Goal: Navigation & Orientation: Find specific page/section

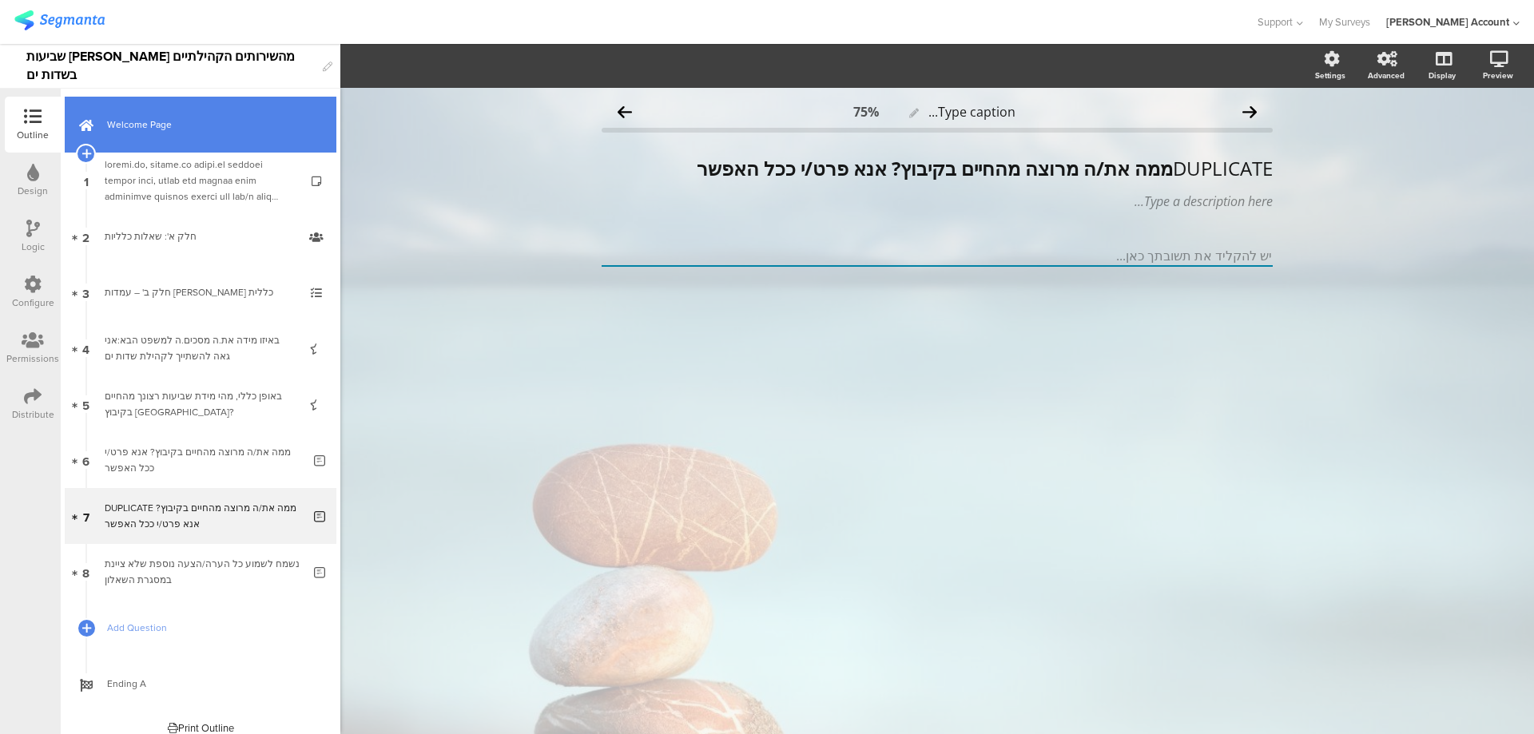
click at [197, 125] on span "Welcome Page" at bounding box center [209, 125] width 205 height 16
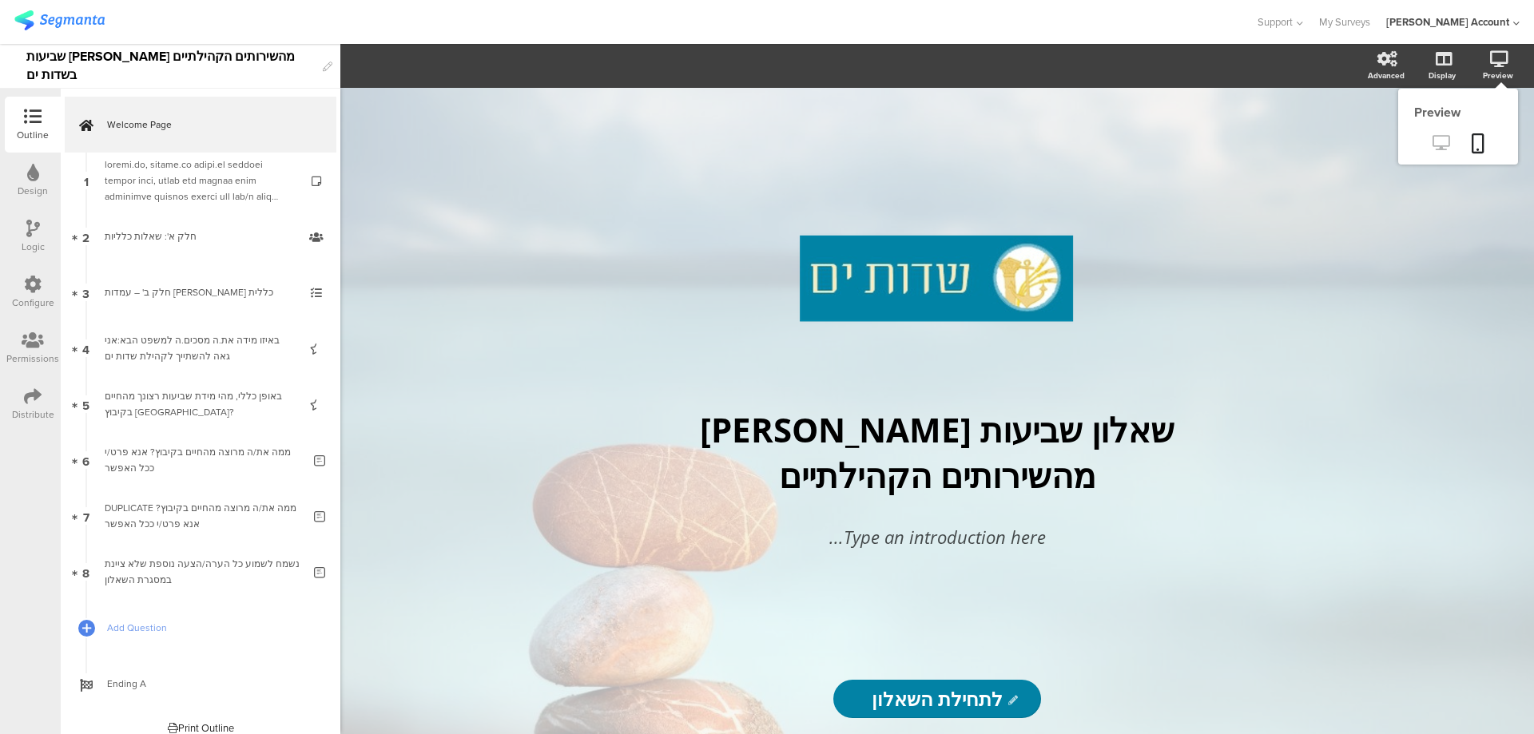
click at [1440, 134] on link at bounding box center [1441, 144] width 39 height 26
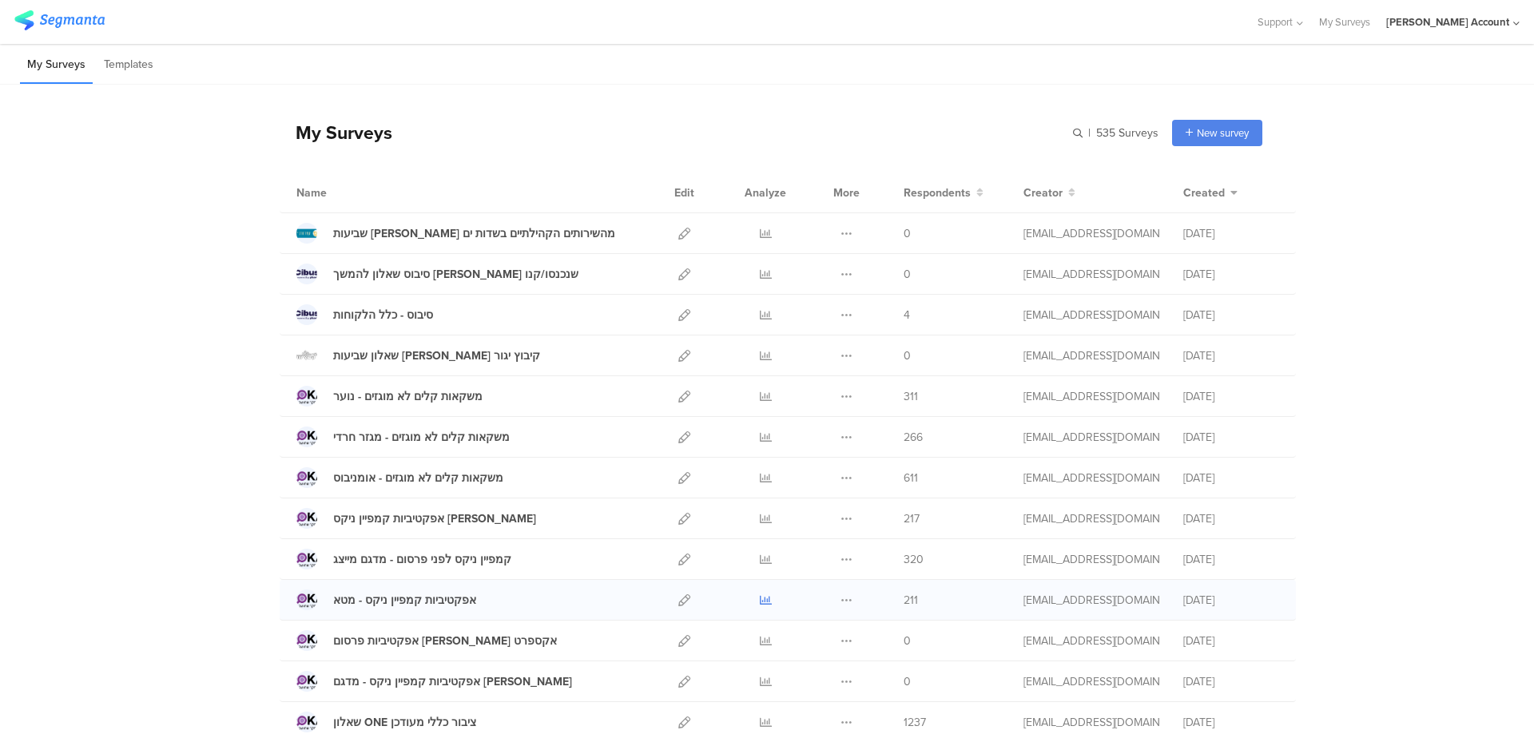
click at [760, 598] on icon at bounding box center [766, 601] width 12 height 12
